Goal: Task Accomplishment & Management: Manage account settings

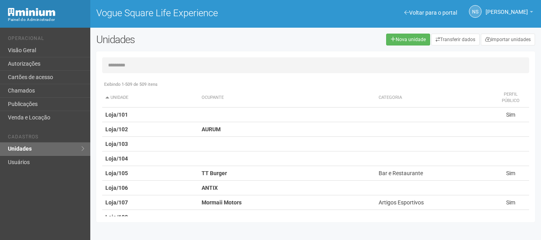
click at [221, 41] on h2 "Unidades" at bounding box center [184, 40] width 176 height 12
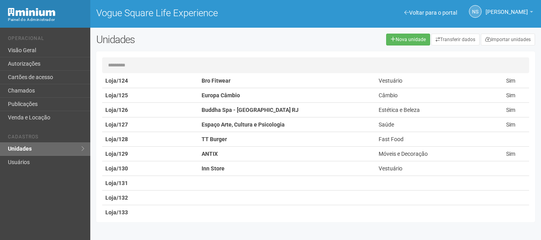
click at [225, 41] on h2 "Unidades" at bounding box center [184, 40] width 176 height 12
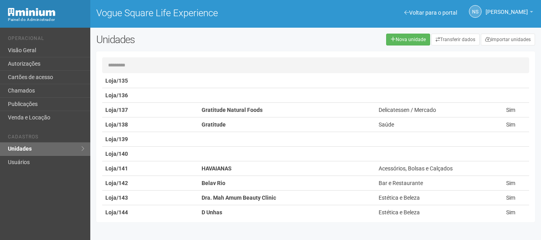
click at [258, 60] on input "text" at bounding box center [315, 65] width 427 height 16
click at [46, 51] on link "Visão Geral" at bounding box center [45, 50] width 90 height 13
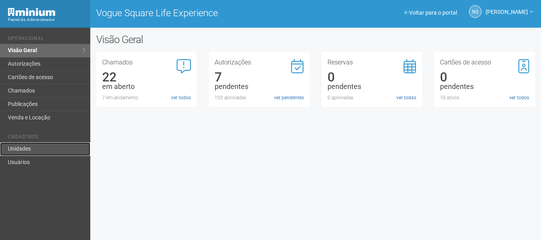
click at [44, 153] on link "Unidades" at bounding box center [45, 149] width 90 height 13
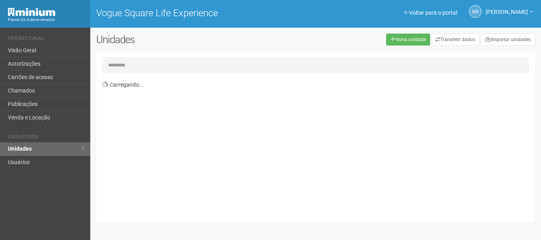
click at [210, 68] on input "text" at bounding box center [315, 65] width 427 height 16
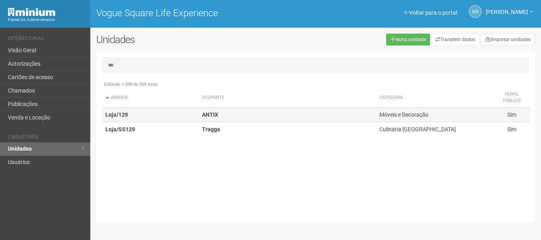
type input "***"
click at [220, 113] on td "ANTIX" at bounding box center [287, 115] width 177 height 15
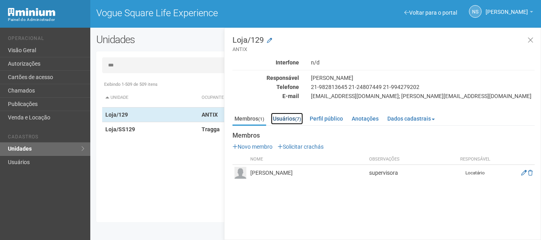
click at [293, 122] on link "Usuários (7)" at bounding box center [287, 119] width 32 height 12
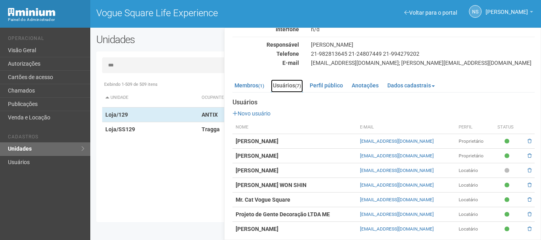
scroll to position [38, 0]
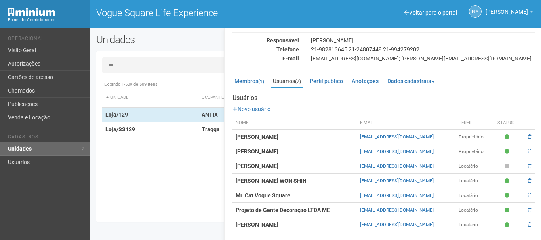
click at [265, 223] on strong "[PERSON_NAME]" at bounding box center [257, 225] width 43 height 6
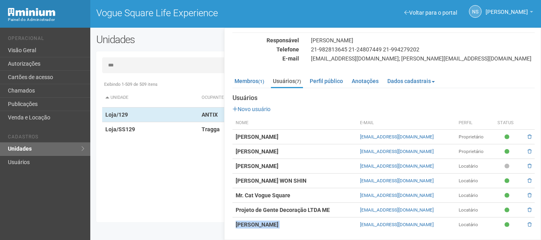
click at [324, 227] on td "[PERSON_NAME]" at bounding box center [295, 225] width 124 height 15
click at [313, 153] on td "[PERSON_NAME]" at bounding box center [295, 152] width 124 height 15
click at [274, 224] on strong "VANESSA DA CRUZ DREILICH" at bounding box center [257, 225] width 43 height 6
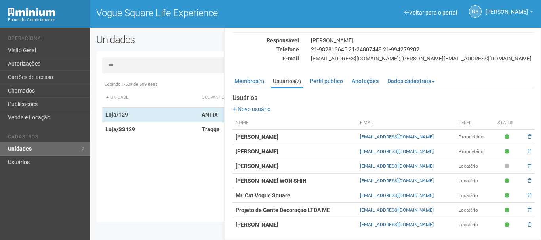
click at [267, 205] on td "Projeto de Gente Decoração LTDA ME" at bounding box center [295, 210] width 124 height 15
click at [274, 208] on strong "Projeto de Gente Decoração LTDA ME" at bounding box center [283, 210] width 94 height 6
click at [377, 228] on td "vanessadreilich@gmail.com" at bounding box center [406, 225] width 99 height 15
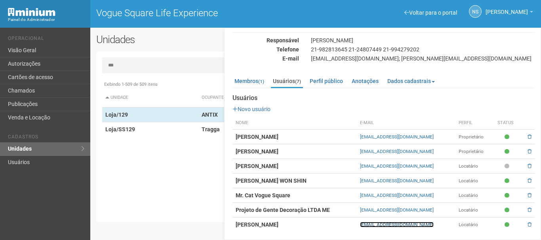
click at [377, 226] on link "vanessadreilich@gmail.com" at bounding box center [397, 225] width 74 height 6
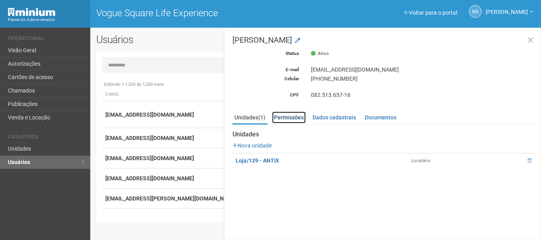
click at [302, 112] on link "Permissões" at bounding box center [289, 118] width 34 height 12
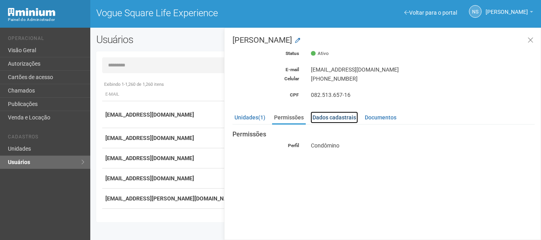
click at [335, 116] on link "Dados cadastrais" at bounding box center [335, 118] width 48 height 12
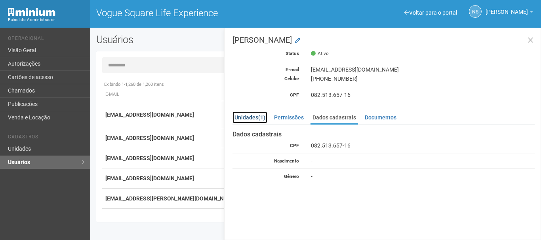
click at [265, 116] on span "(1)" at bounding box center [261, 117] width 7 height 6
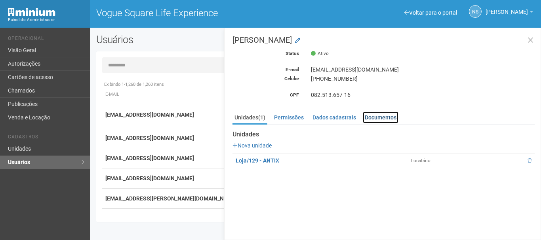
click at [373, 118] on link "Documentos" at bounding box center [381, 118] width 36 height 12
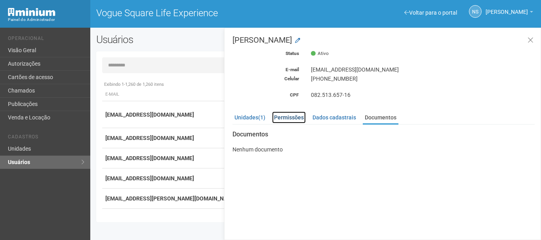
click at [280, 117] on link "Permissões" at bounding box center [289, 118] width 34 height 12
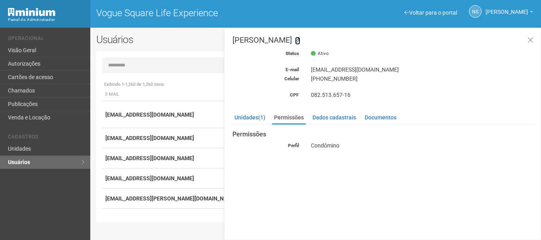
click at [300, 40] on icon at bounding box center [297, 40] width 5 height 5
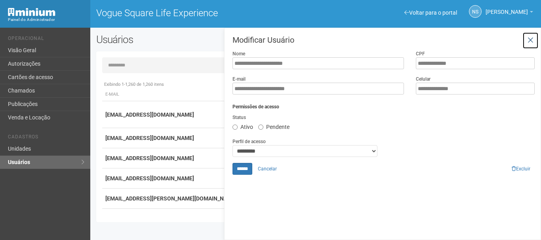
click at [529, 39] on icon at bounding box center [531, 40] width 6 height 8
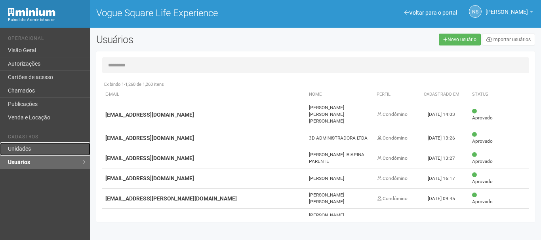
click at [48, 155] on link "Unidades" at bounding box center [45, 149] width 90 height 13
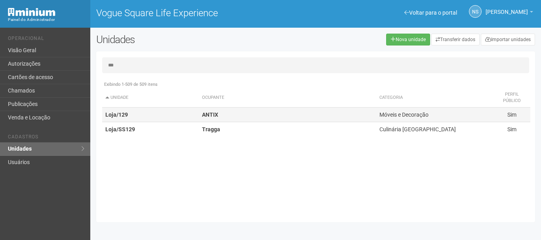
click at [160, 118] on td "Loja/129" at bounding box center [150, 115] width 97 height 15
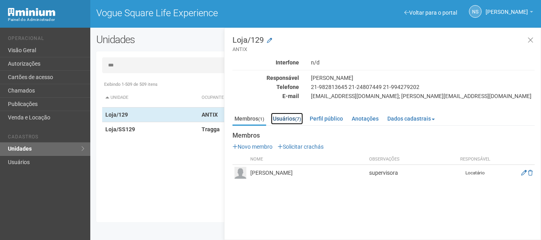
click at [287, 119] on link "Usuários (7)" at bounding box center [287, 119] width 32 height 12
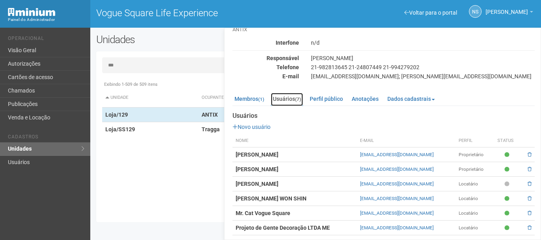
scroll to position [38, 0]
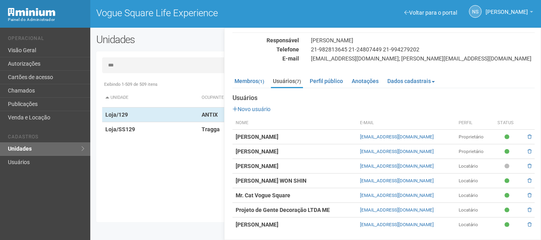
click at [338, 203] on td "Projeto de Gente Decoração LTDA ME" at bounding box center [295, 210] width 124 height 15
click at [347, 208] on td "Projeto de Gente Decoração LTDA ME" at bounding box center [295, 210] width 124 height 15
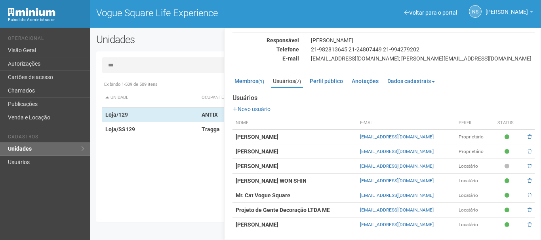
click at [163, 69] on input "***" at bounding box center [315, 65] width 427 height 16
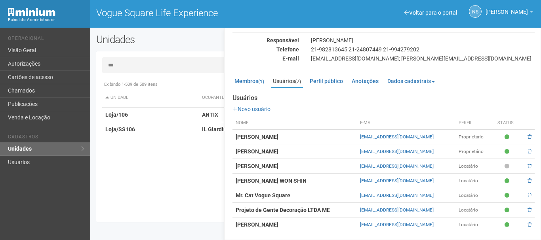
type input "***"
click at [174, 107] on th "Unidade" at bounding box center [150, 97] width 97 height 19
click at [166, 127] on td "Loja/106" at bounding box center [150, 129] width 97 height 15
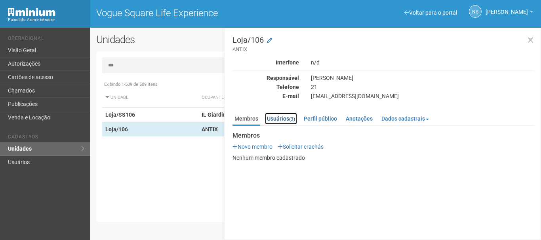
click at [279, 116] on link "Usuários (3)" at bounding box center [281, 119] width 32 height 12
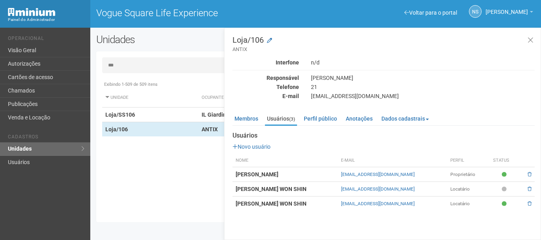
click at [315, 208] on td "[PERSON_NAME] WON SHIN" at bounding box center [285, 204] width 105 height 15
drag, startPoint x: 414, startPoint y: 206, endPoint x: 341, endPoint y: 207, distance: 72.9
click at [341, 207] on td "[EMAIL_ADDRESS][DOMAIN_NAME]" at bounding box center [392, 204] width 109 height 15
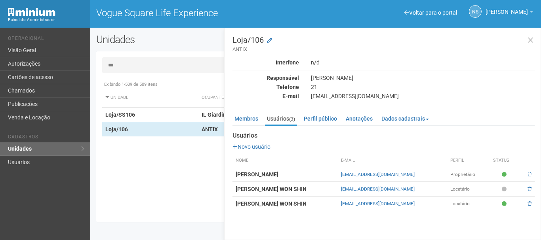
click at [352, 222] on div "Loja/106 ANTIX Interfone n/d Responsável Arthur Sang Won Shin Telefone 21 E-mai…" at bounding box center [382, 134] width 317 height 213
click at [28, 49] on link "Visão Geral" at bounding box center [45, 50] width 90 height 13
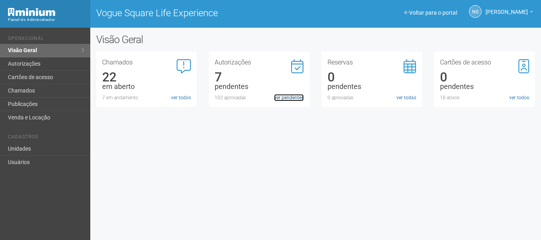
click at [278, 95] on link "ver pendentes" at bounding box center [289, 97] width 30 height 7
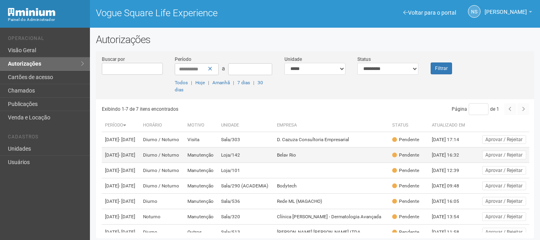
scroll to position [49, 0]
